Goal: Book appointment/travel/reservation: Register for event/course

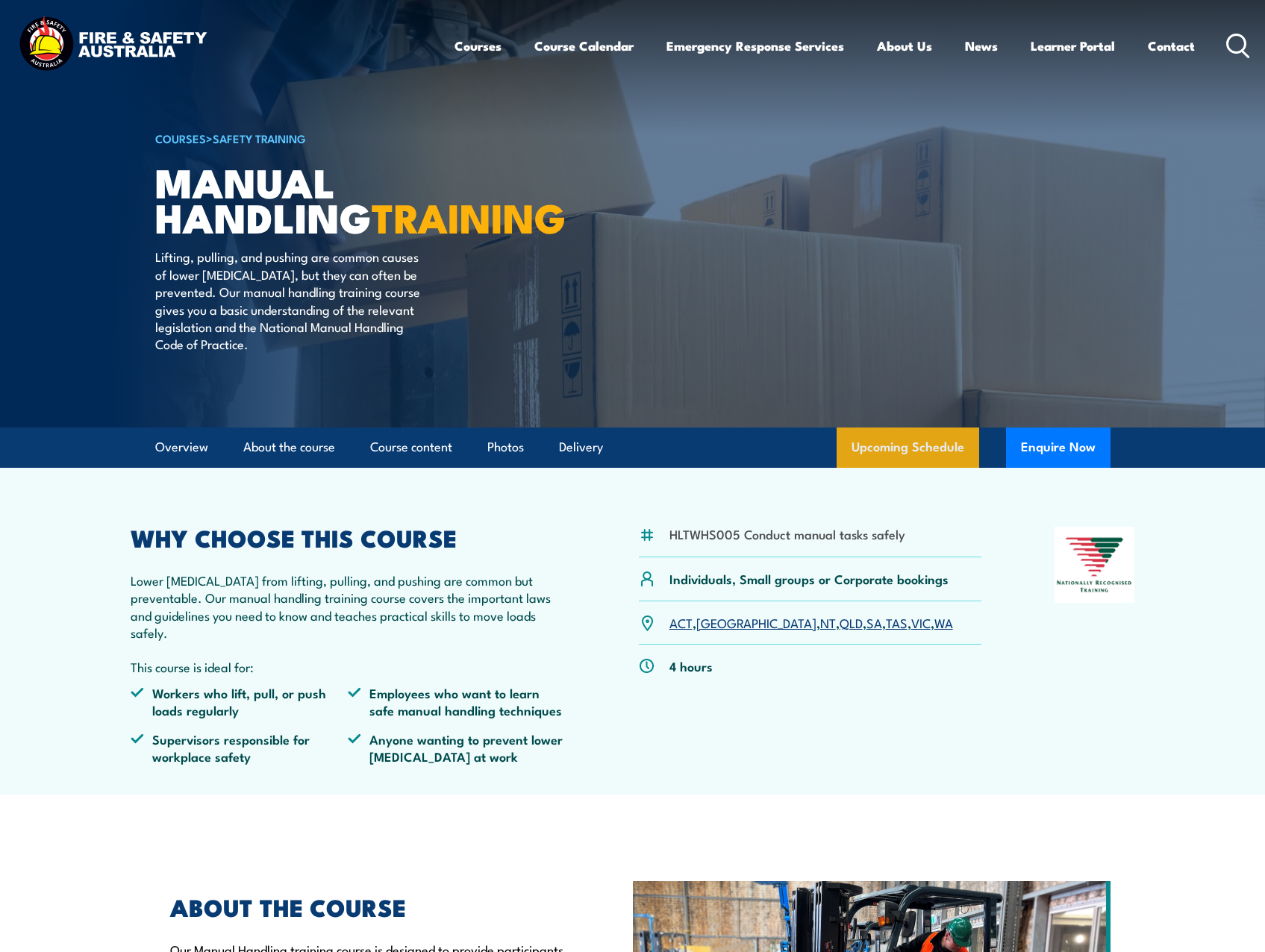
click at [914, 468] on link "Upcoming Schedule" at bounding box center [908, 447] width 142 height 41
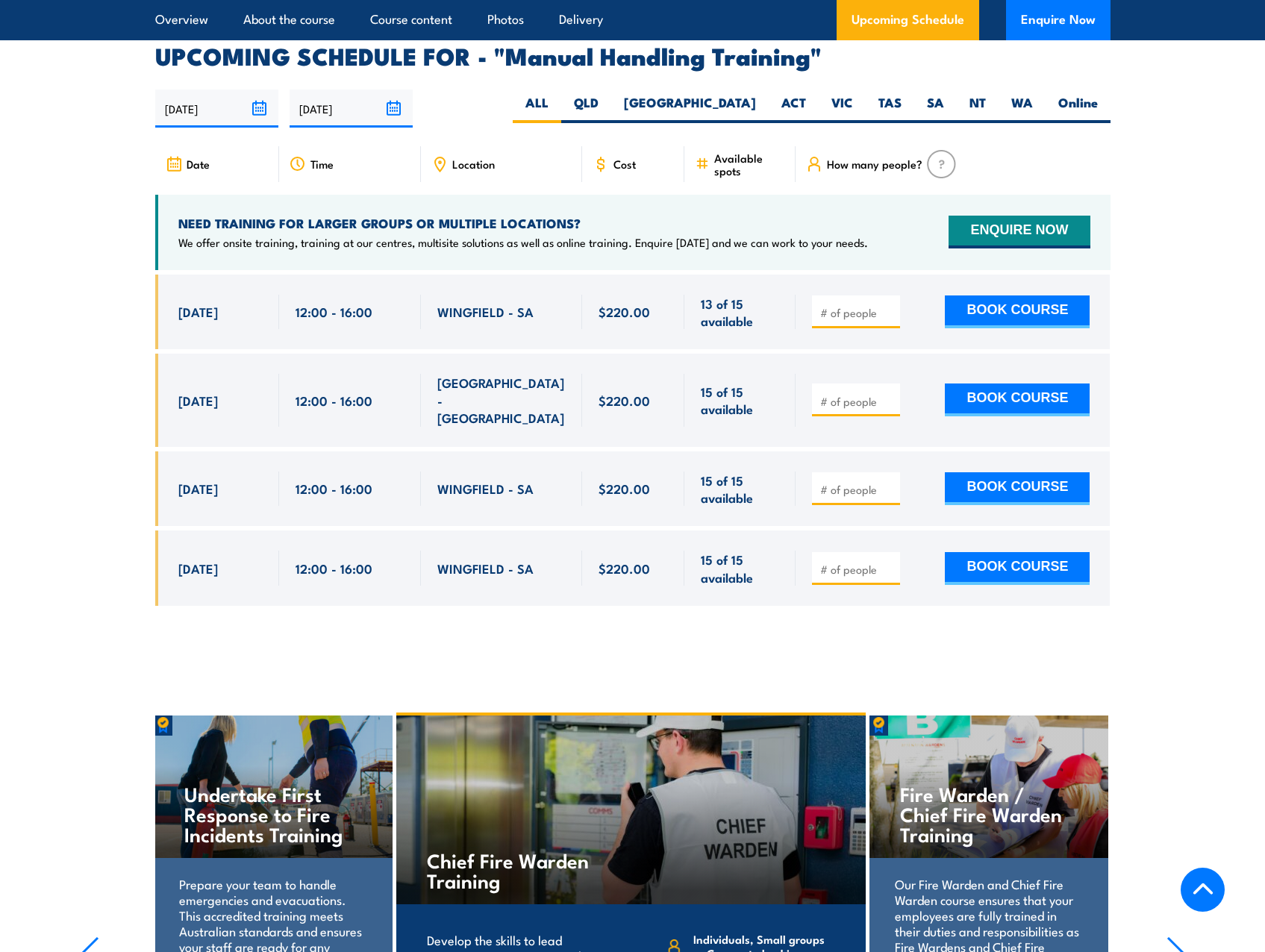
scroll to position [2203, 0]
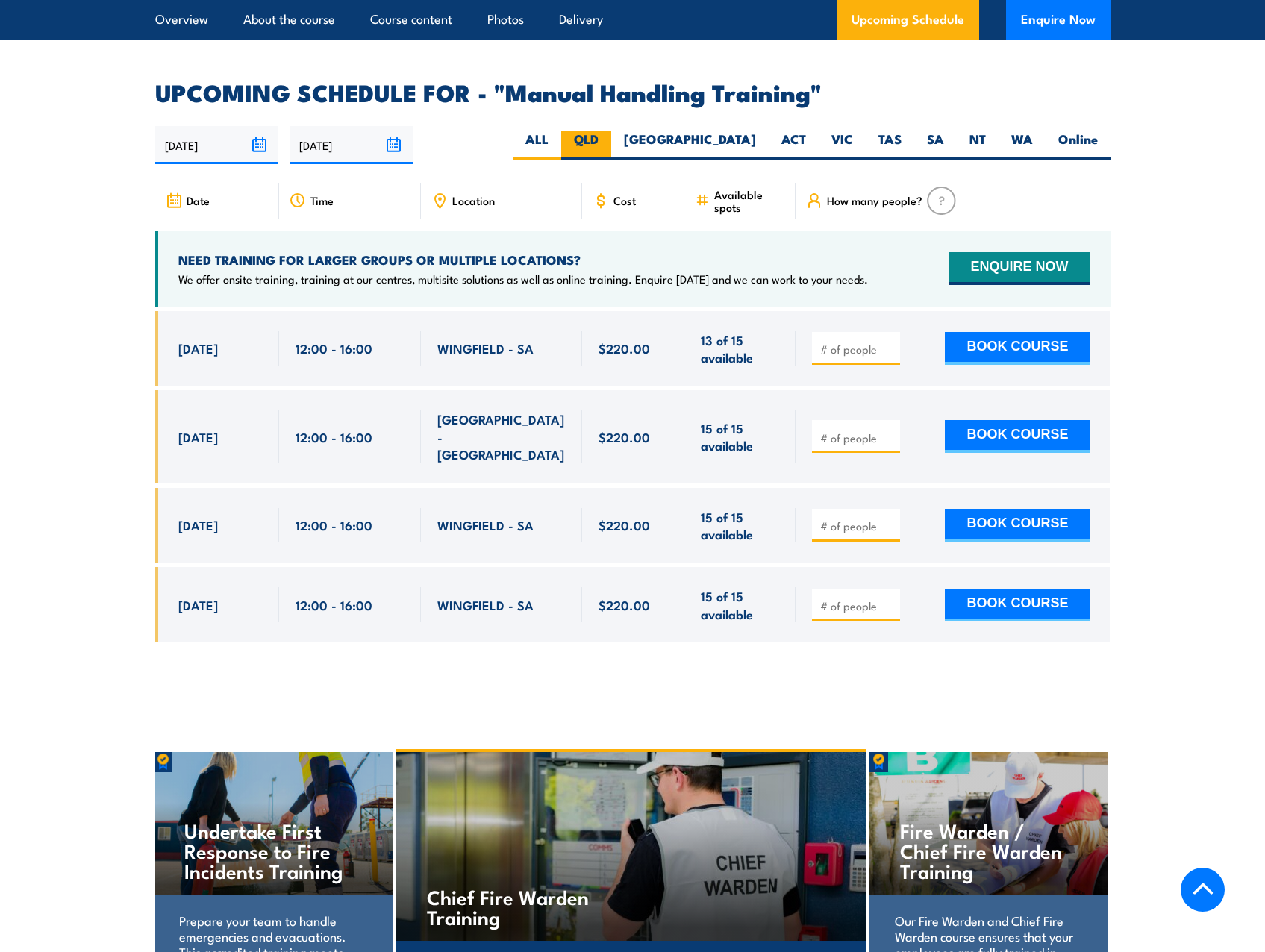
click at [611, 139] on label "QLD" at bounding box center [586, 144] width 50 height 29
click at [608, 139] on input "QLD" at bounding box center [603, 135] width 10 height 10
radio input "true"
click at [611, 138] on label "QLD" at bounding box center [586, 144] width 50 height 29
click at [608, 138] on input "QLD" at bounding box center [603, 135] width 10 height 10
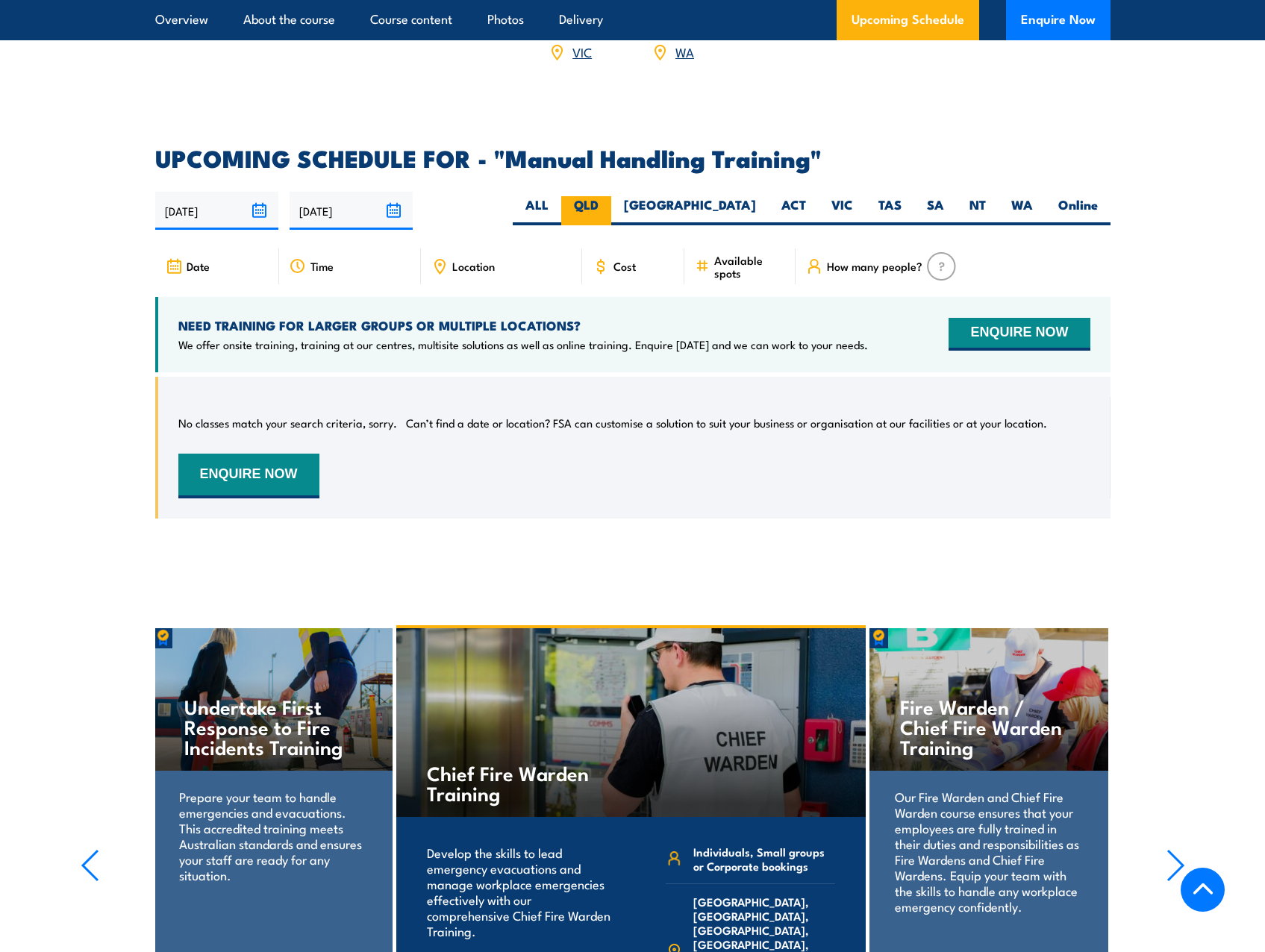
scroll to position [2128, 0]
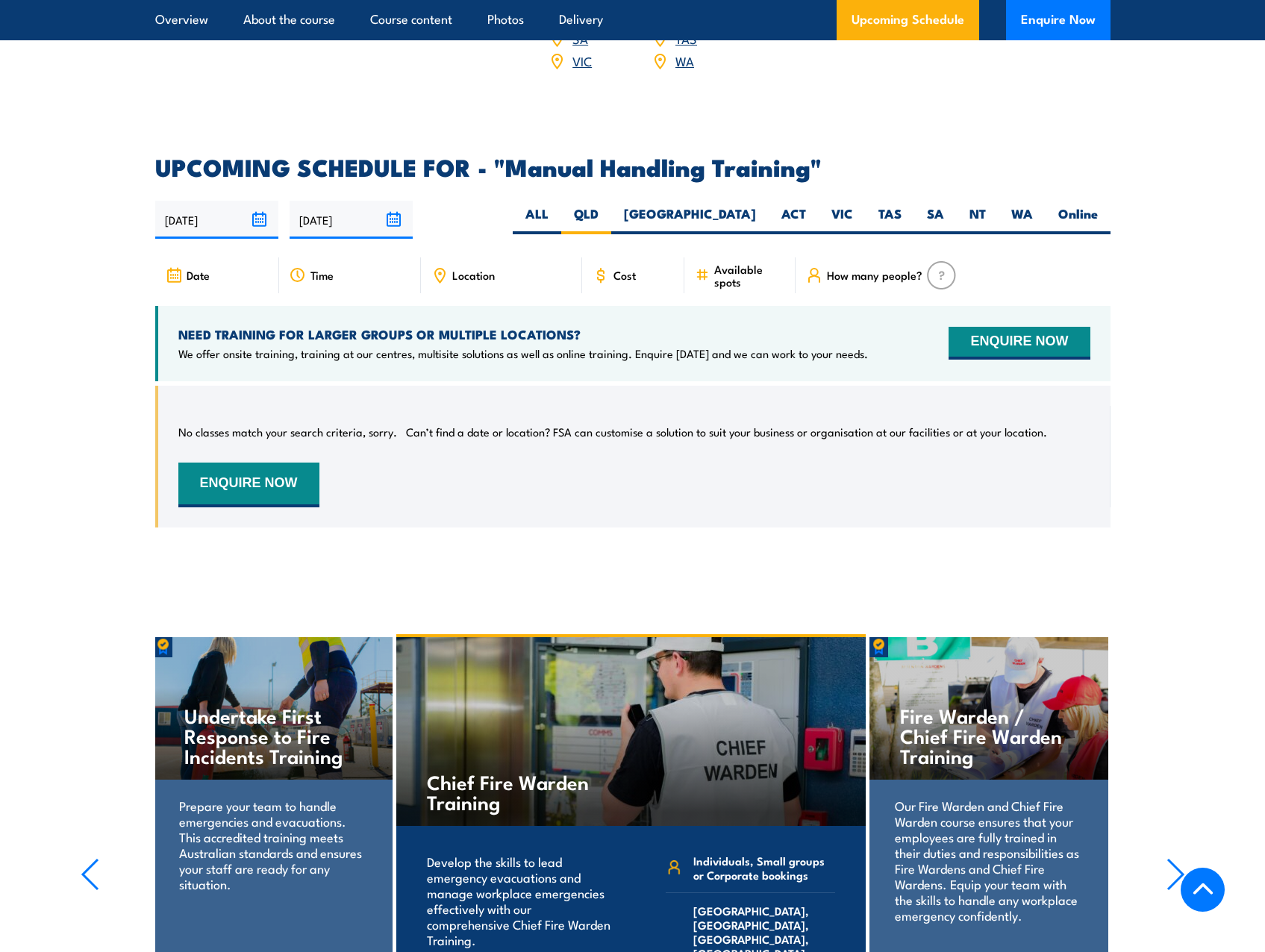
click at [518, 430] on p "Can’t find a date or location? FSA can customise a solution to suit your busine…" at bounding box center [726, 431] width 641 height 15
drag, startPoint x: 178, startPoint y: 426, endPoint x: 551, endPoint y: 445, distance: 373.5
click at [551, 445] on div "No classes match your search criteria, sorry. Can’t find a date or location? FS…" at bounding box center [634, 456] width 912 height 102
click at [846, 450] on div "No classes match your search criteria, sorry. Can’t find a date or location? FS…" at bounding box center [634, 456] width 912 height 102
click at [427, 440] on div "No classes match your search criteria, sorry. Can’t find a date or location? FS…" at bounding box center [634, 456] width 912 height 102
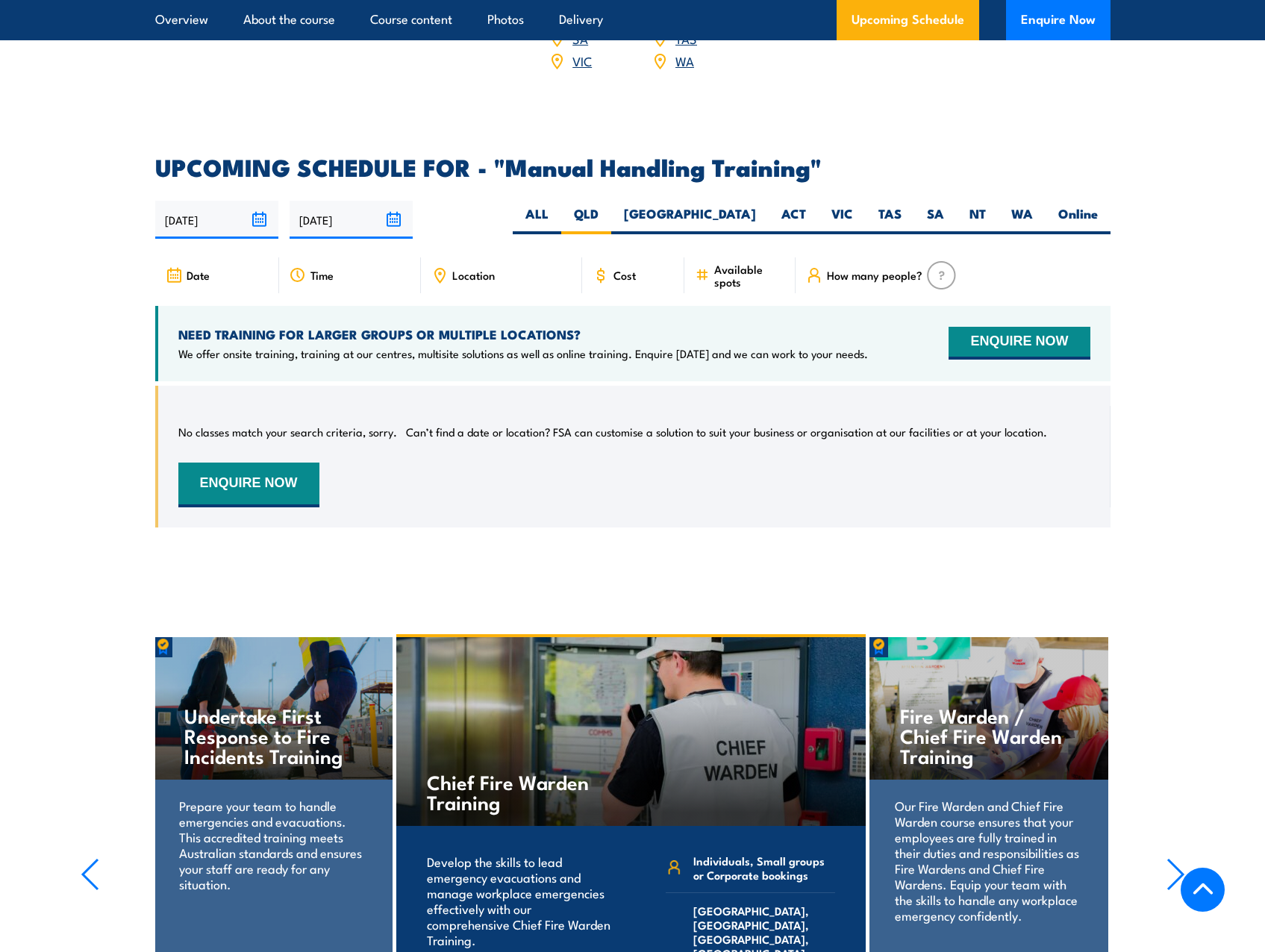
drag, startPoint x: 425, startPoint y: 440, endPoint x: 573, endPoint y: 455, distance: 148.8
click at [573, 455] on div "No classes match your search criteria, sorry. Can’t find a date or location? FS…" at bounding box center [634, 456] width 912 height 102
click at [845, 158] on h2 "UPCOMING SCHEDULE FOR - "Manual Handling Training"" at bounding box center [633, 166] width 955 height 21
click at [297, 351] on p "We offer onsite training, training at our centres, multisite solutions as well …" at bounding box center [522, 353] width 689 height 15
click at [756, 272] on span "Available spots" at bounding box center [750, 276] width 71 height 26
